Goal: Information Seeking & Learning: Compare options

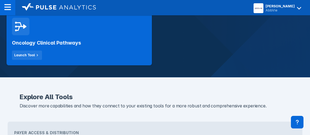
scroll to position [124, 0]
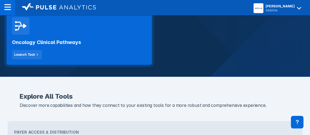
click at [90, 46] on div "Oncology Clinical Pathways Launch Tool" at bounding box center [79, 47] width 135 height 25
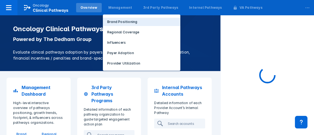
click at [121, 18] on button "Brand Positioning" at bounding box center [142, 22] width 78 height 8
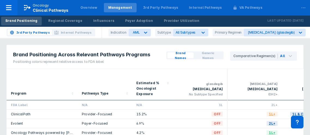
click at [141, 36] on div "3rd Party Pathways Internal Pathways Indication AML Subtype All Subtypes Primar…" at bounding box center [155, 32] width 310 height 11
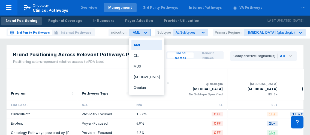
click at [141, 33] on div "AML" at bounding box center [134, 32] width 11 height 7
click at [141, 77] on div "NSCLC" at bounding box center [147, 77] width 31 height 11
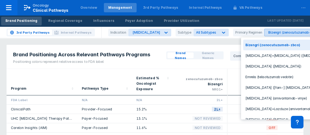
click at [269, 34] on div "Bizengri (zenocutuzumab-zbco)" at bounding box center [295, 32] width 52 height 4
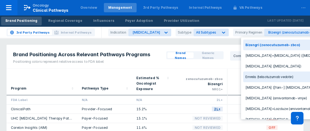
click at [263, 76] on div "Emrelis (telisotuzumab vedotin)" at bounding box center [289, 77] width 90 height 11
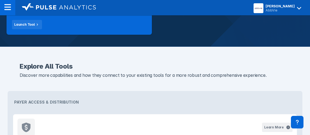
scroll to position [99, 0]
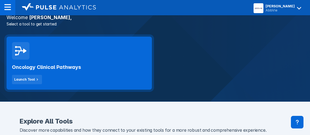
click at [70, 60] on div "Oncology Clinical Pathways Launch Tool" at bounding box center [79, 72] width 135 height 25
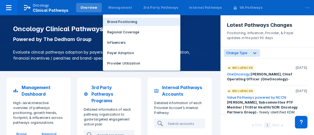
click at [115, 23] on p "Brand Positioning" at bounding box center [122, 21] width 30 height 5
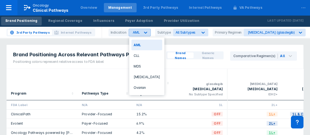
click at [143, 31] on div at bounding box center [146, 33] width 10 height 10
click at [140, 76] on div "NSCLC" at bounding box center [147, 77] width 31 height 11
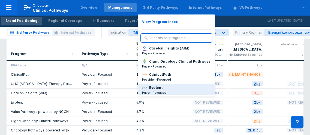
scroll to position [77, 0]
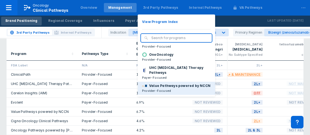
click at [158, 84] on p "Value Pathways powered by NCCN" at bounding box center [179, 85] width 61 height 5
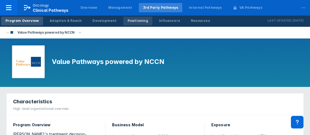
click at [139, 23] on div "Positioning" at bounding box center [138, 20] width 20 height 5
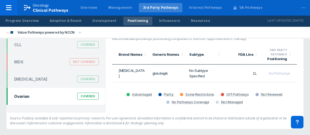
scroll to position [48, 0]
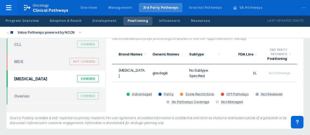
click at [31, 77] on div "NSCLC Covered" at bounding box center [56, 78] width 91 height 10
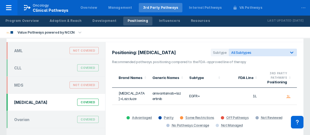
scroll to position [134, 0]
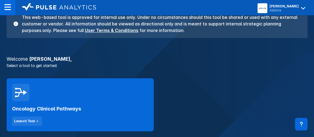
scroll to position [74, 0]
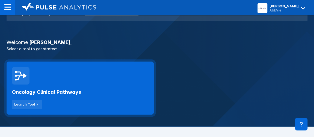
click at [112, 85] on div "Oncology Clinical Pathways Launch Tool" at bounding box center [80, 96] width 136 height 25
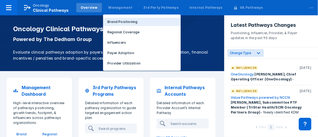
click at [117, 20] on p "Brand Positioning" at bounding box center [122, 21] width 30 height 5
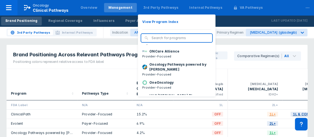
scroll to position [77, 0]
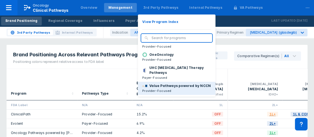
click at [166, 84] on p "Value Pathways powered by NCCN" at bounding box center [179, 85] width 61 height 5
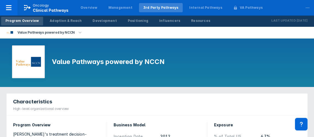
scroll to position [25, 0]
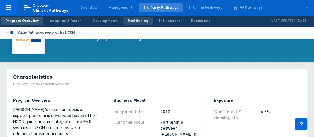
click at [134, 21] on div "Positioning" at bounding box center [138, 20] width 20 height 5
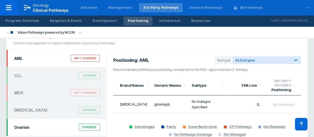
scroll to position [48, 0]
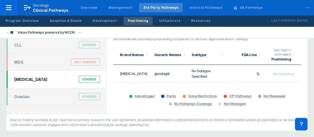
click at [60, 78] on div "NSCLC Covered" at bounding box center [57, 79] width 92 height 10
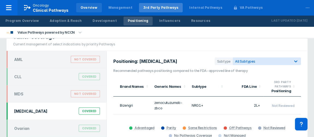
scroll to position [0, 0]
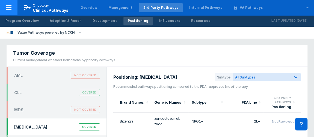
click at [41, 5] on p "Oncology" at bounding box center [41, 5] width 16 height 5
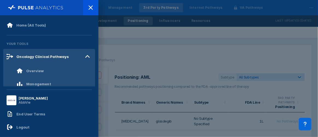
click at [268, 13] on div at bounding box center [159, 68] width 318 height 137
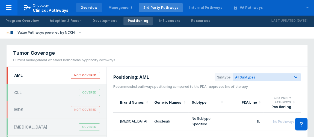
click at [96, 8] on div "Overview" at bounding box center [89, 7] width 26 height 9
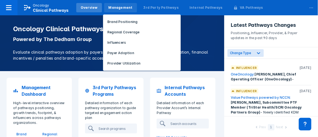
click at [111, 10] on div "Management" at bounding box center [120, 7] width 24 height 5
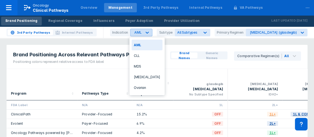
click at [149, 33] on icon at bounding box center [146, 32] width 5 height 5
click at [139, 79] on div "NSCLC" at bounding box center [147, 77] width 31 height 11
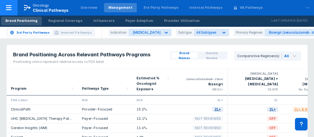
click at [7, 10] on icon at bounding box center [8, 7] width 7 height 7
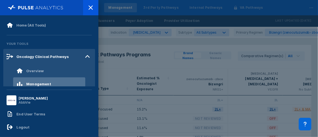
click at [262, 8] on div at bounding box center [159, 68] width 318 height 137
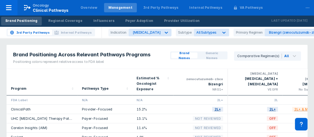
click at [212, 53] on span "Generic Names" at bounding box center [212, 56] width 25 height 10
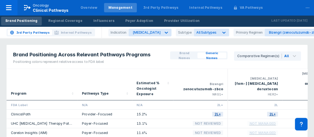
click at [177, 57] on span "Brand Names" at bounding box center [184, 56] width 22 height 10
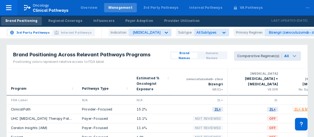
click at [297, 55] on icon at bounding box center [294, 56] width 7 height 7
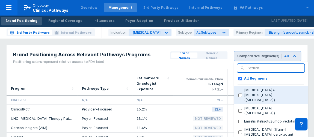
click at [242, 93] on \(ramucirumab\) "Cyramza+docetaxel (ramucirumab)" at bounding box center [240, 95] width 4 height 4
checkbox \(ramucirumab\) "true"
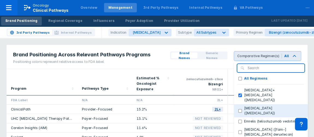
checkbox Regimens "false"
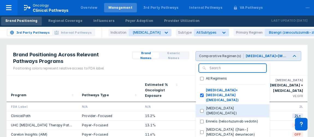
click at [203, 109] on \(docetaxel\) "docetaxel (docetaxel)" at bounding box center [202, 111] width 4 height 4
checkbox \(docetaxel\) "true"
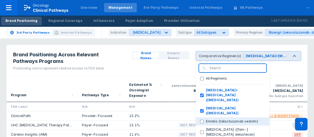
click at [202, 120] on vedotin\) "Emrelis (telisotuzumab vedotin)" at bounding box center [202, 122] width 4 height 4
checkbox vedotin\) "true"
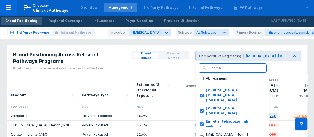
click at [307, 63] on div "Brand Names Generic Names Comparative Regimen(s) Cyramza+docetaxel (ramucirumab…" at bounding box center [216, 60] width 182 height 30
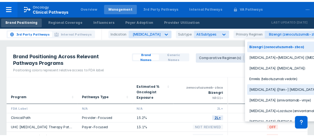
scroll to position [17, 0]
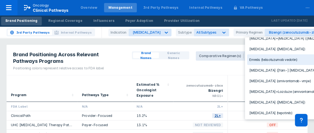
click at [262, 55] on div "Emrelis (telisotuzumab vedotin)" at bounding box center [292, 59] width 90 height 11
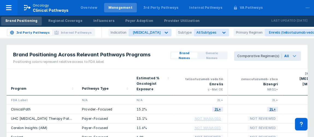
click at [292, 56] on icon at bounding box center [294, 56] width 7 height 7
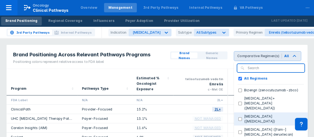
click at [243, 114] on button "docetaxel (docetaxel)" at bounding box center [271, 118] width 74 height 13
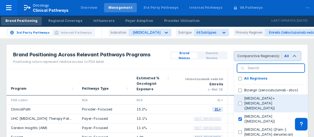
checkbox Regimens "false"
checkbox \(docetaxel\) "true"
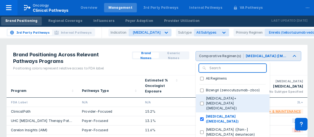
click at [204, 102] on \(ramucirumab\) "Cyramza+docetaxel (ramucirumab)" at bounding box center [202, 104] width 4 height 4
checkbox \(ramucirumab\) "true"
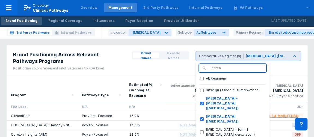
click at [305, 64] on div "Brand Names Generic Names Comparative Regimen(s) docetaxel (docetaxel), Cyramza…" at bounding box center [216, 60] width 182 height 30
